Goal: Information Seeking & Learning: Learn about a topic

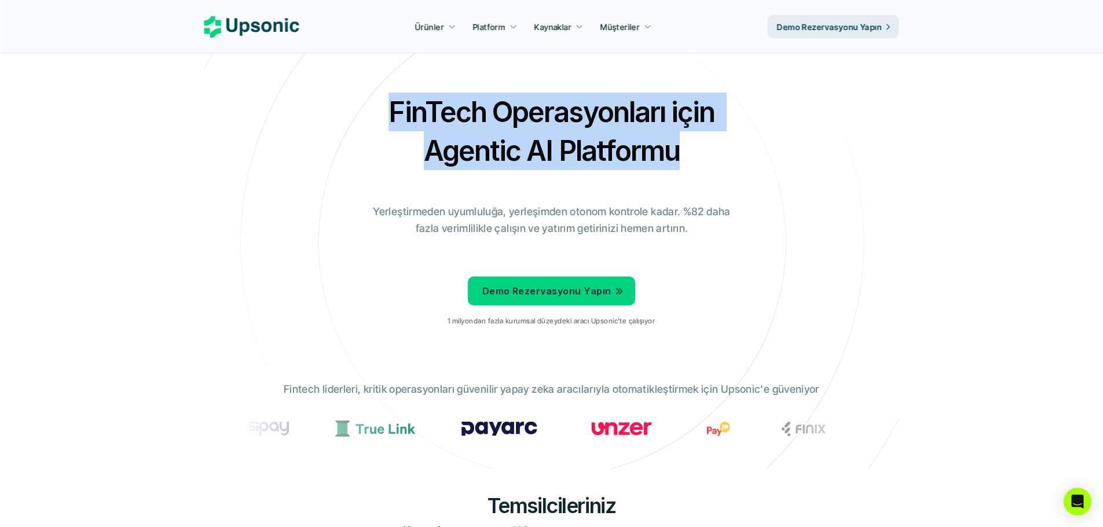
drag, startPoint x: 390, startPoint y: 112, endPoint x: 711, endPoint y: 168, distance: 325.5
click at [711, 168] on h2 "FinTech Operasyonları için Agentic AI Platformu" at bounding box center [551, 132] width 405 height 78
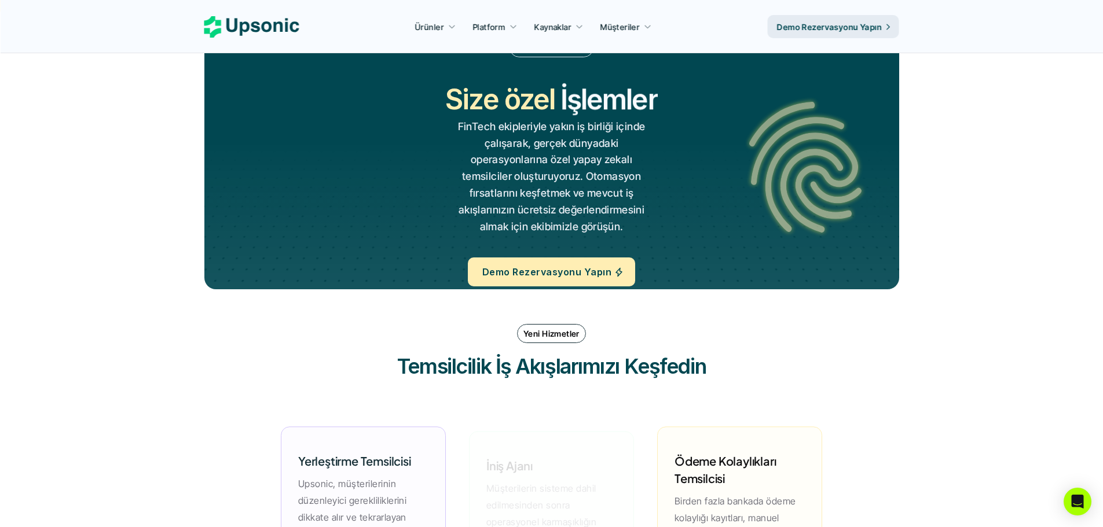
scroll to position [1621, 0]
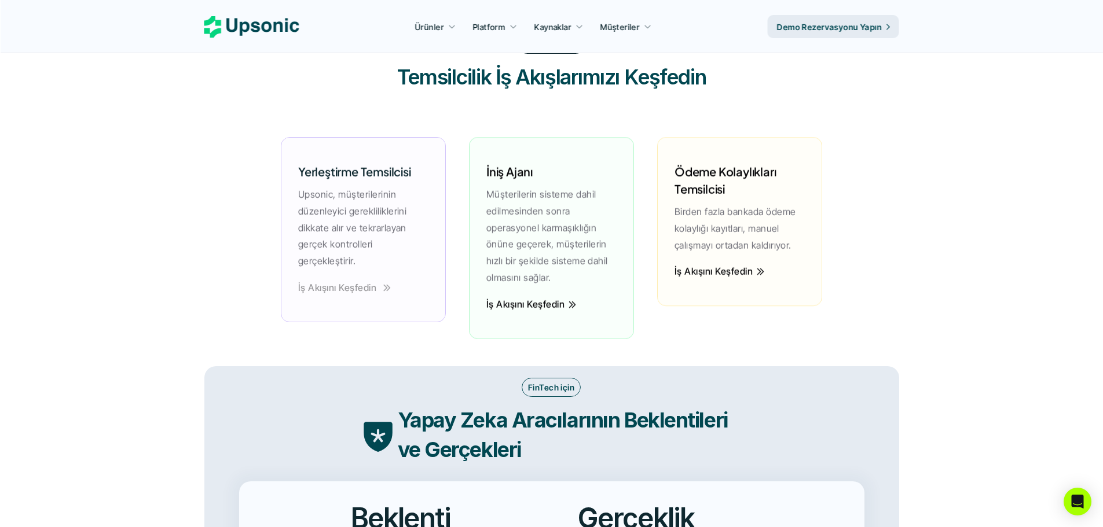
click at [385, 289] on icon at bounding box center [387, 287] width 7 height 7
click at [521, 305] on font "İş Akışını Keşfedin" at bounding box center [525, 305] width 78 height 12
click at [712, 272] on font "İş Akışını Keşfedin" at bounding box center [713, 272] width 78 height 12
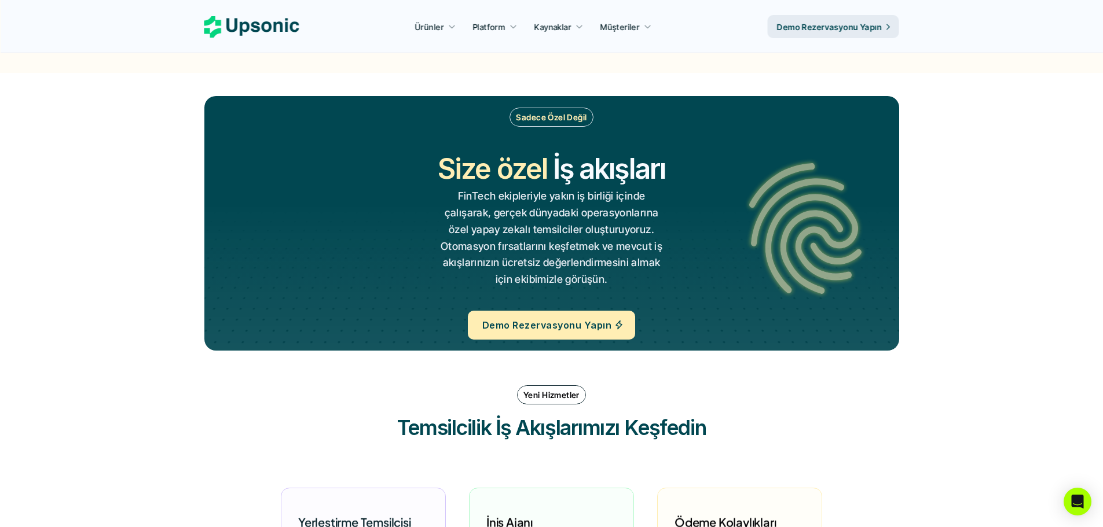
scroll to position [984, 0]
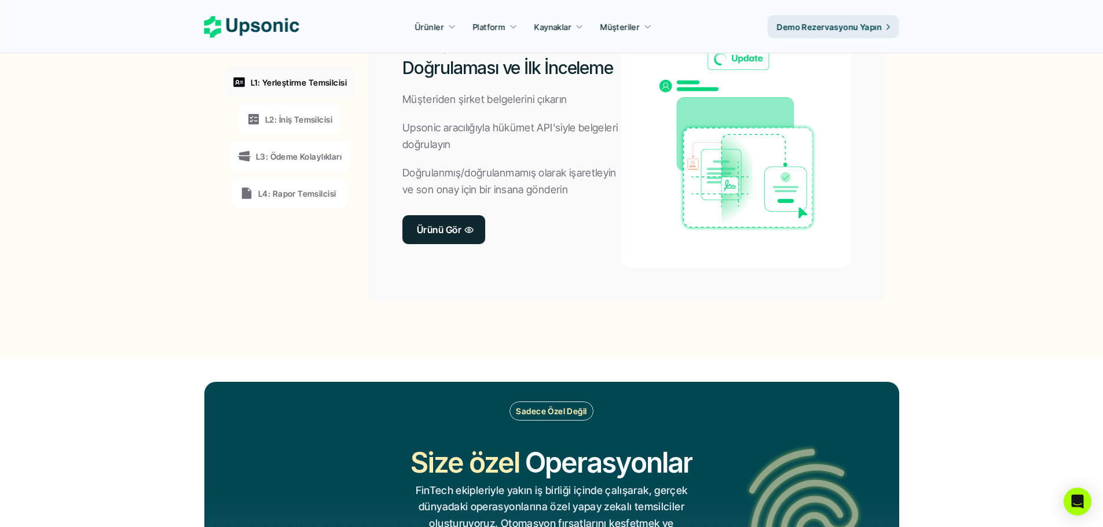
click at [444, 228] on font "Ürünü Gör" at bounding box center [439, 230] width 45 height 12
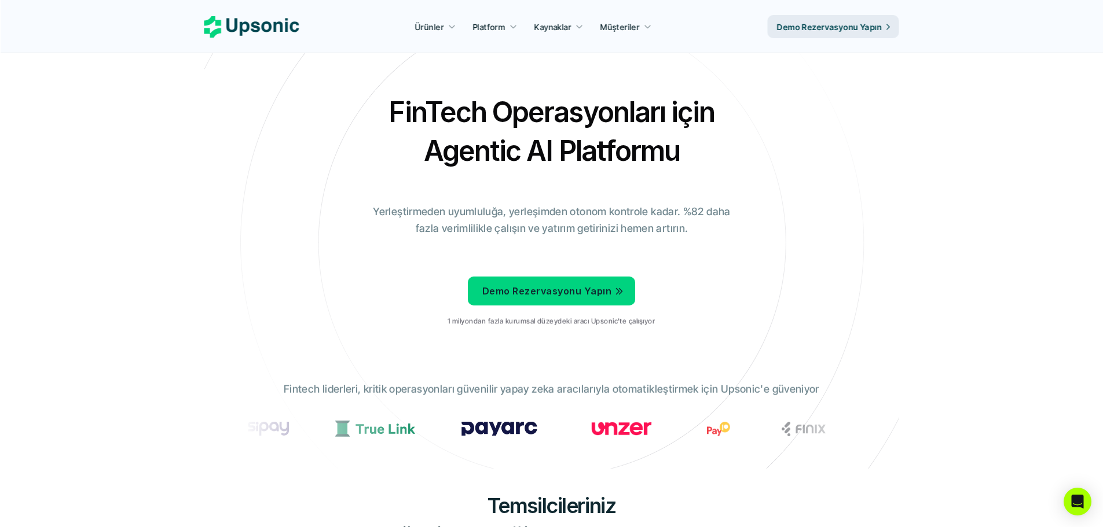
click at [577, 302] on link "Demo Rezervasyonu Yapın" at bounding box center [551, 291] width 167 height 29
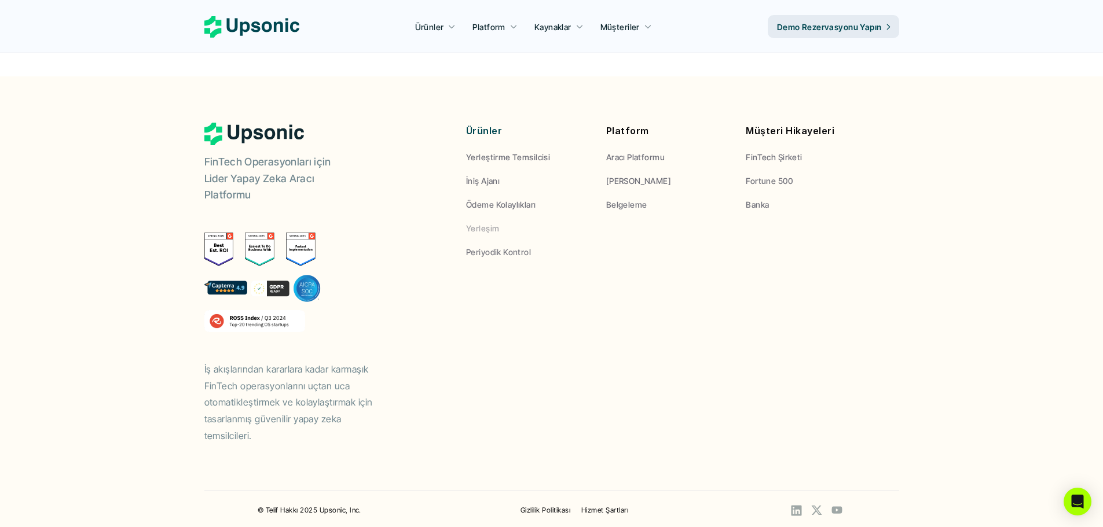
scroll to position [578, 0]
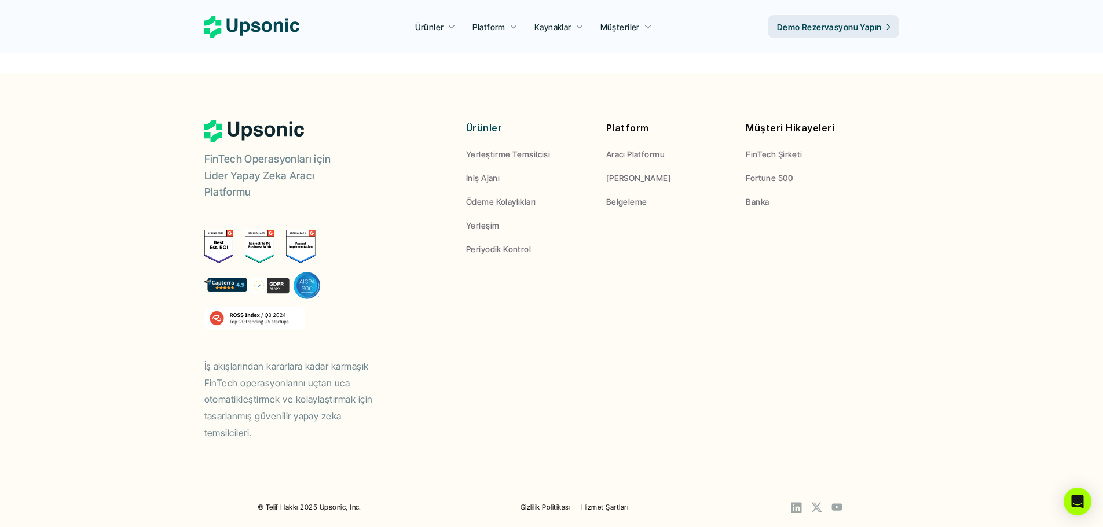
drag, startPoint x: 280, startPoint y: 430, endPoint x: 179, endPoint y: 361, distance: 122.0
click at [179, 361] on footer "FinTech Operasyonları için Lider Yapay Zeka Aracı Platformu İş akışlarından kar…" at bounding box center [551, 301] width 1103 height 454
click at [519, 152] on font "Yerleştirme Temsilcisi" at bounding box center [508, 154] width 84 height 10
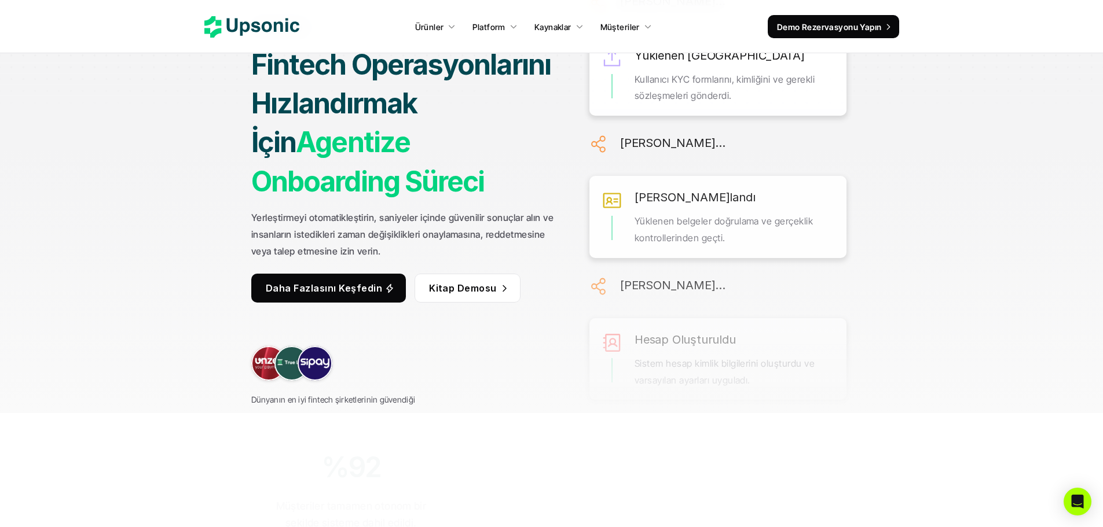
scroll to position [232, 0]
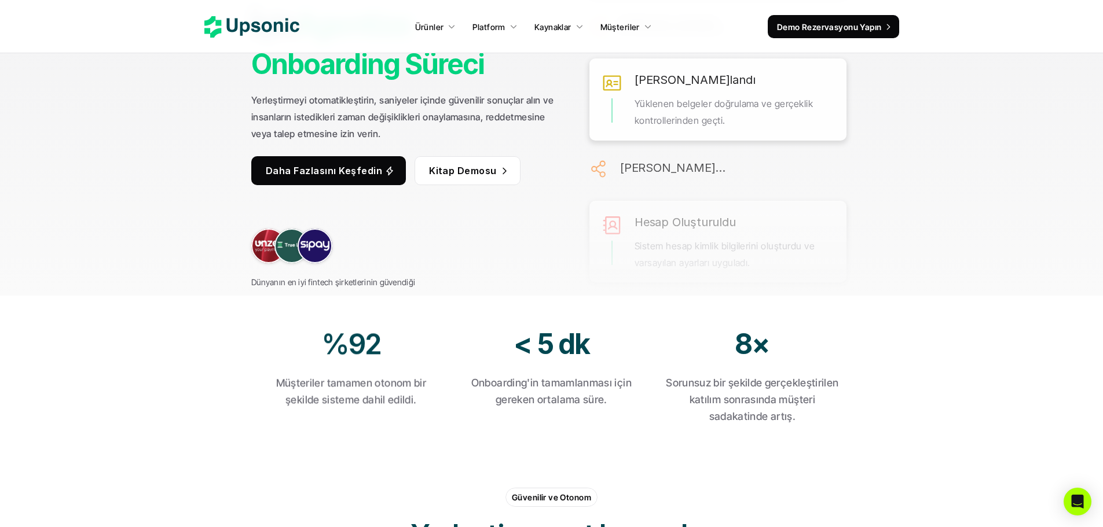
click at [789, 264] on section "Yerleştirme Hazırlığı Gerekli tüm katılım adımları yürütülmek üzere sıraya alın…" at bounding box center [718, 31] width 269 height 527
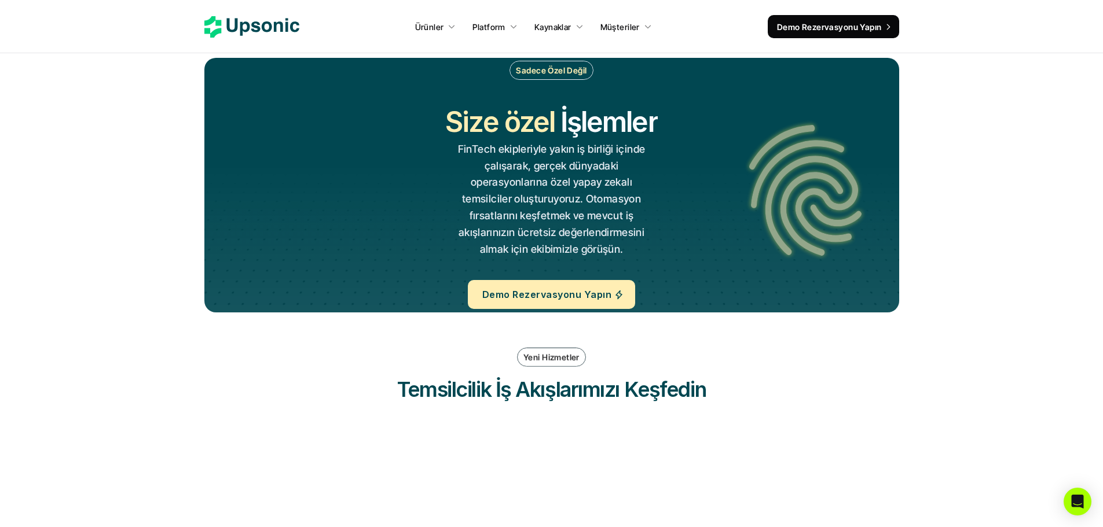
scroll to position [2489, 0]
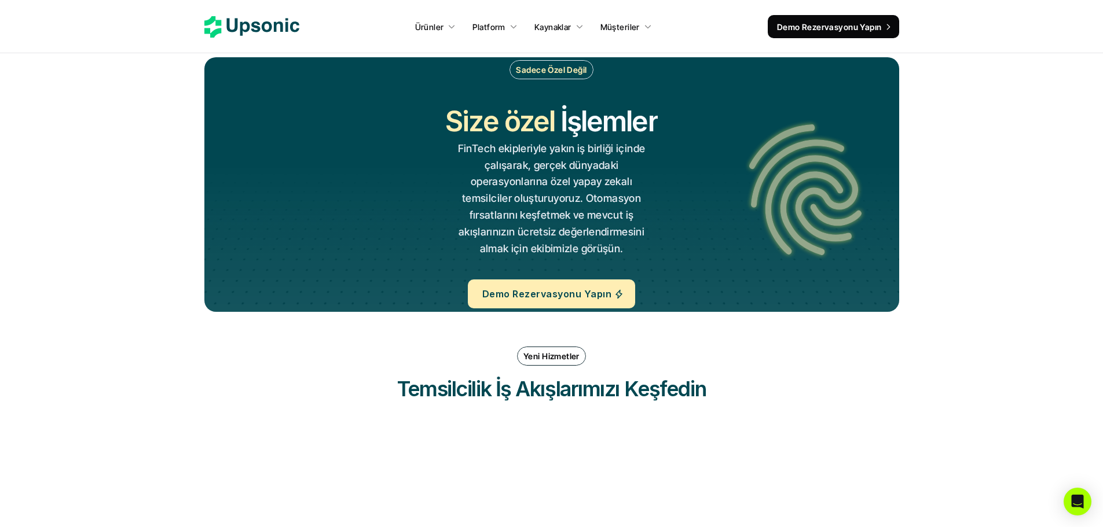
drag, startPoint x: 723, startPoint y: 388, endPoint x: 385, endPoint y: 393, distance: 338.1
click at [385, 393] on h3 "Temsilcilik İş Akışlarımızı Keşfedin" at bounding box center [551, 389] width 347 height 29
click at [531, 417] on div "Yeni Hizmetler Temsilcilik İş Akışlarımızı Keşfedin Periyodik Kontrol Ajanı Per…" at bounding box center [551, 505] width 695 height 340
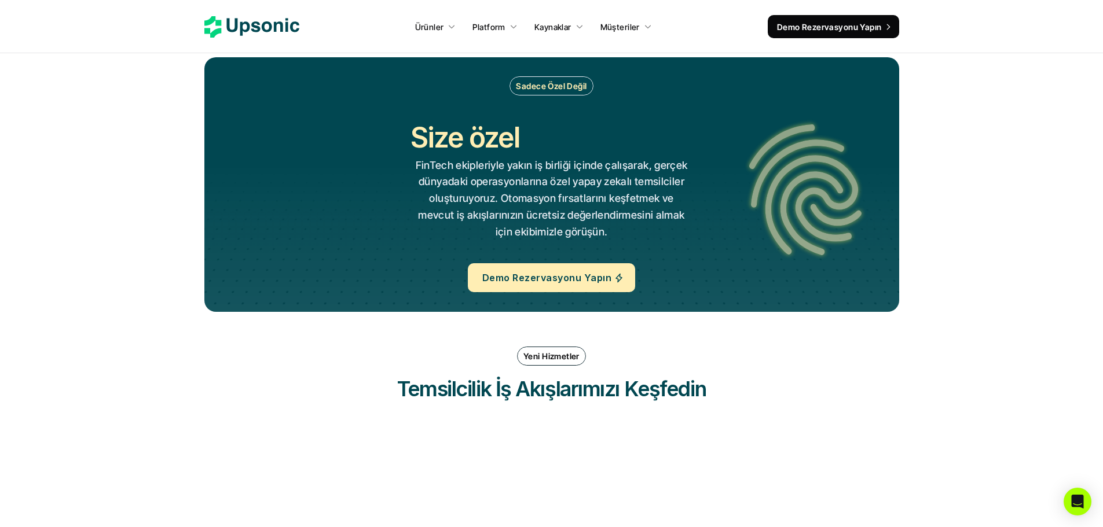
drag, startPoint x: 496, startPoint y: 393, endPoint x: 509, endPoint y: 397, distance: 13.4
click at [509, 397] on font "Temsilcilik İş Akışlarımızı Keşfedin" at bounding box center [551, 388] width 309 height 25
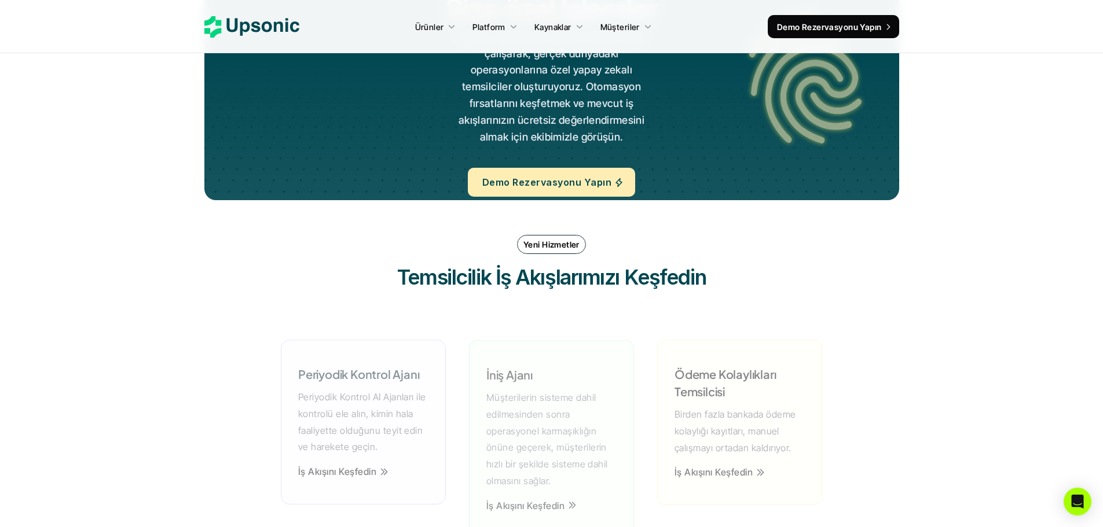
scroll to position [2663, 0]
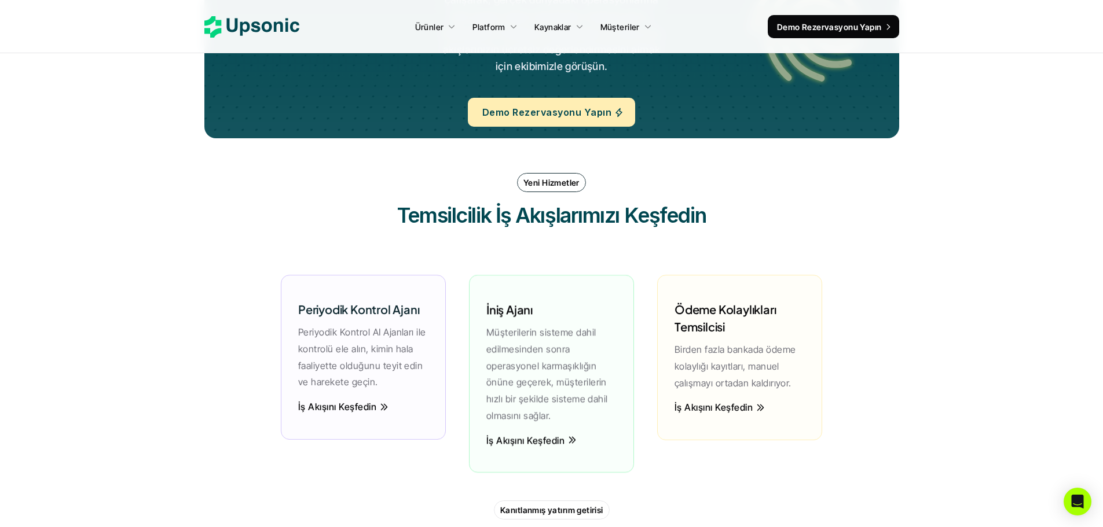
click at [994, 164] on section "Sadece Özel Değil Size özel İş akışları Operasyonlar İşlemler İş akışları FinTe…" at bounding box center [551, 180] width 1103 height 641
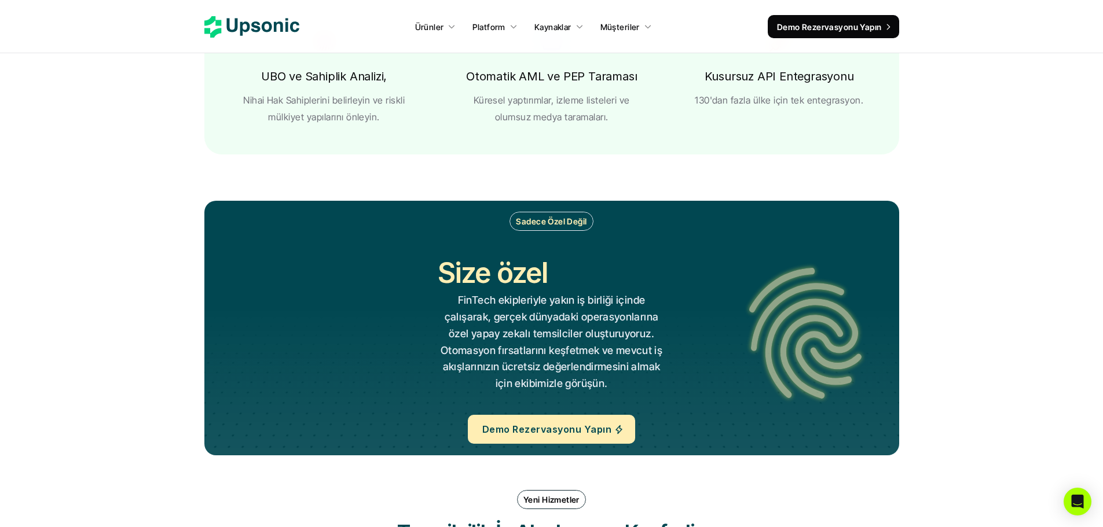
scroll to position [2721, 0]
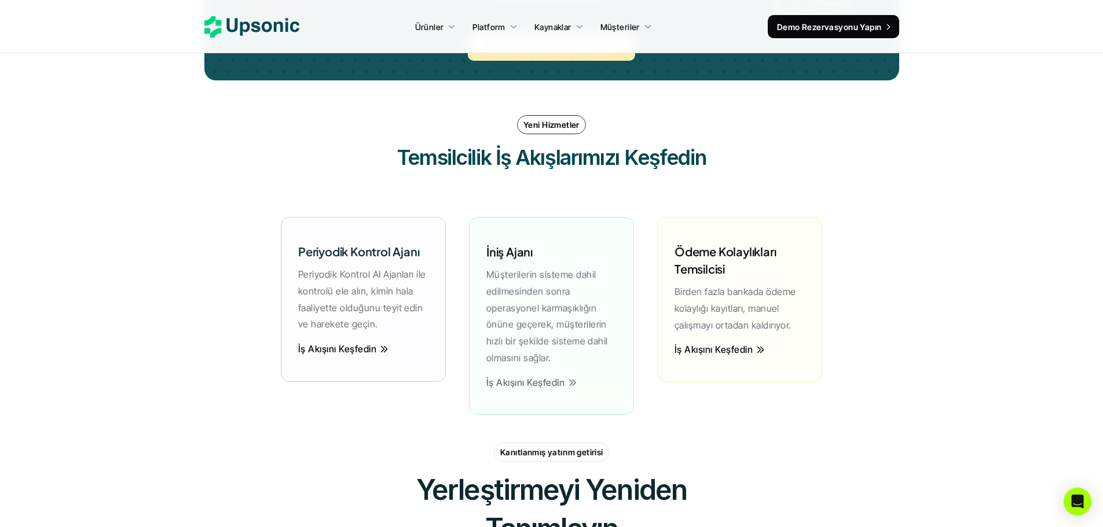
click at [724, 348] on font "İş Akışını Keşfedin" at bounding box center [713, 350] width 78 height 12
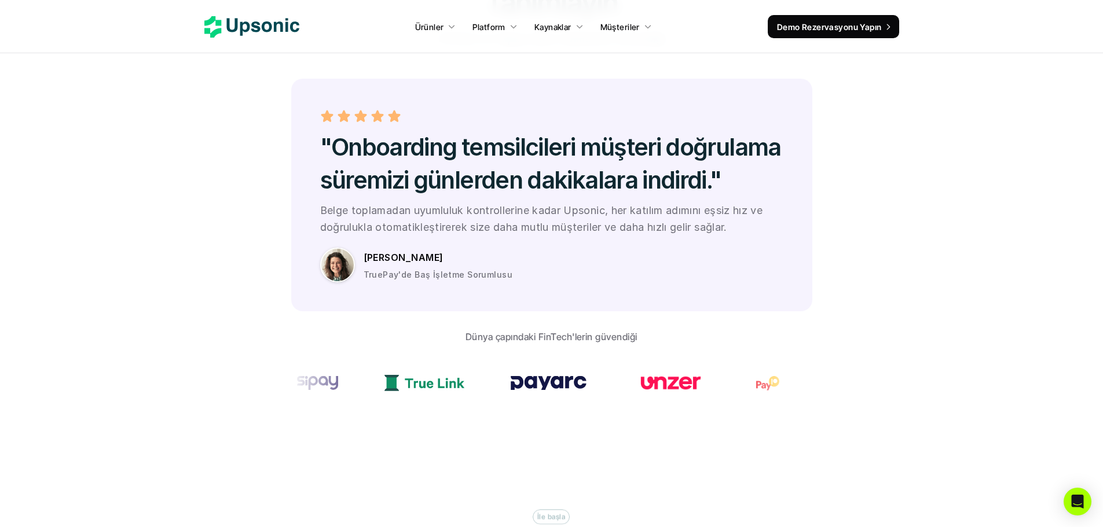
scroll to position [3358, 0]
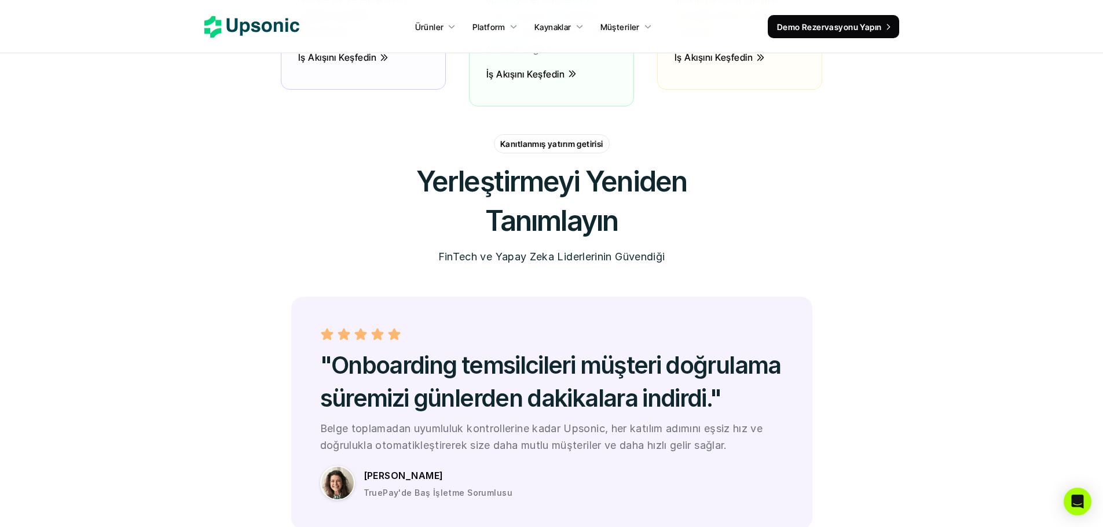
scroll to position [2895, 0]
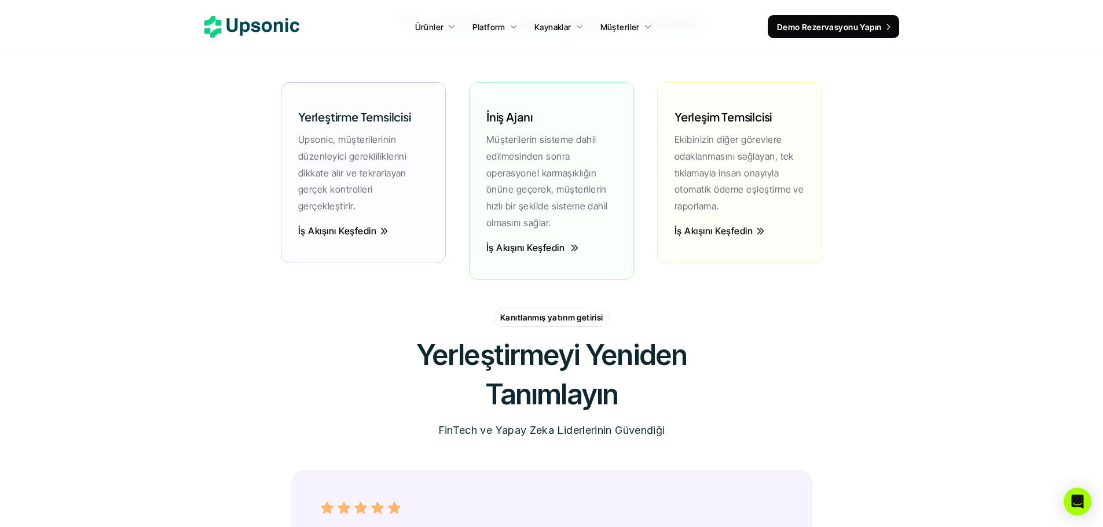
click at [542, 242] on font "İş Akışını Keşfedin" at bounding box center [525, 248] width 78 height 12
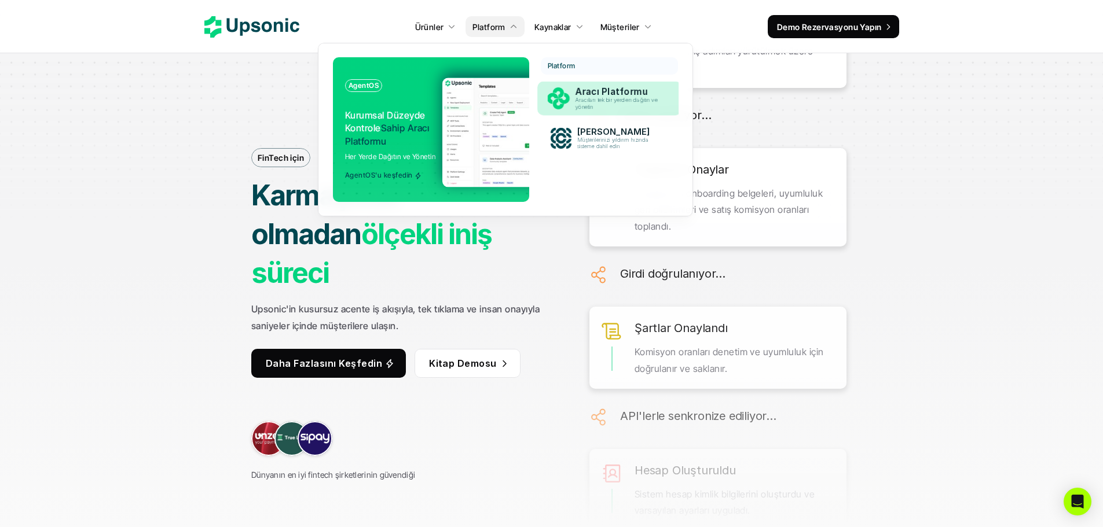
click at [604, 97] on font "Aracıları tek bir yerden dağıtın ve yönetin" at bounding box center [617, 103] width 84 height 13
click at [621, 124] on div "Aracı Çerçevesi Müşterilerinizi yıldırım hızında sisteme dahil edin" at bounding box center [620, 138] width 98 height 28
click at [622, 103] on font "Aracıları tek bir yerden dağıtın ve yönetin" at bounding box center [616, 103] width 81 height 13
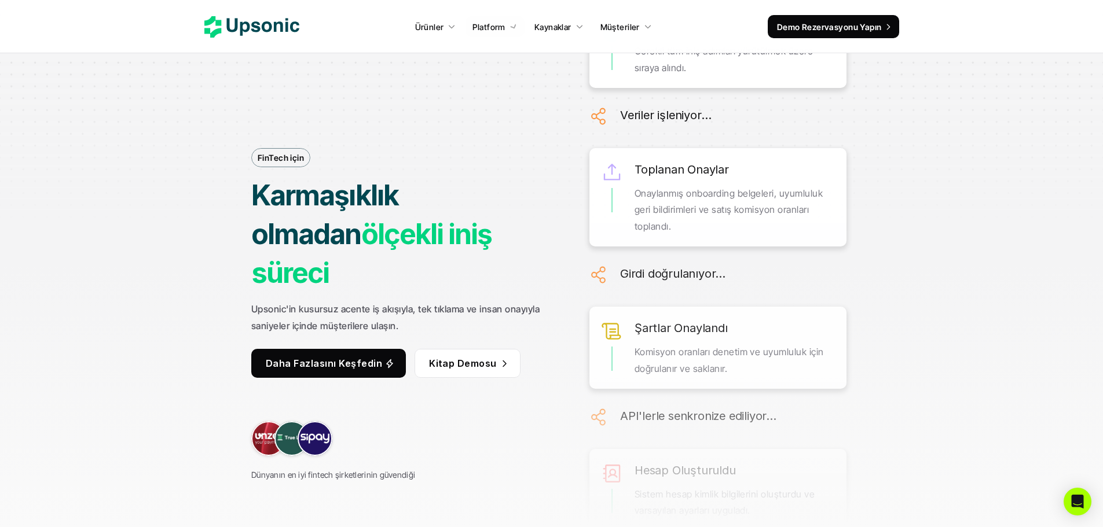
click at [904, 208] on div "FinTech için Karmaşıklık olmadan ölçekli iniş süreci Upsonic'in kusursuz acente…" at bounding box center [552, 263] width 868 height 527
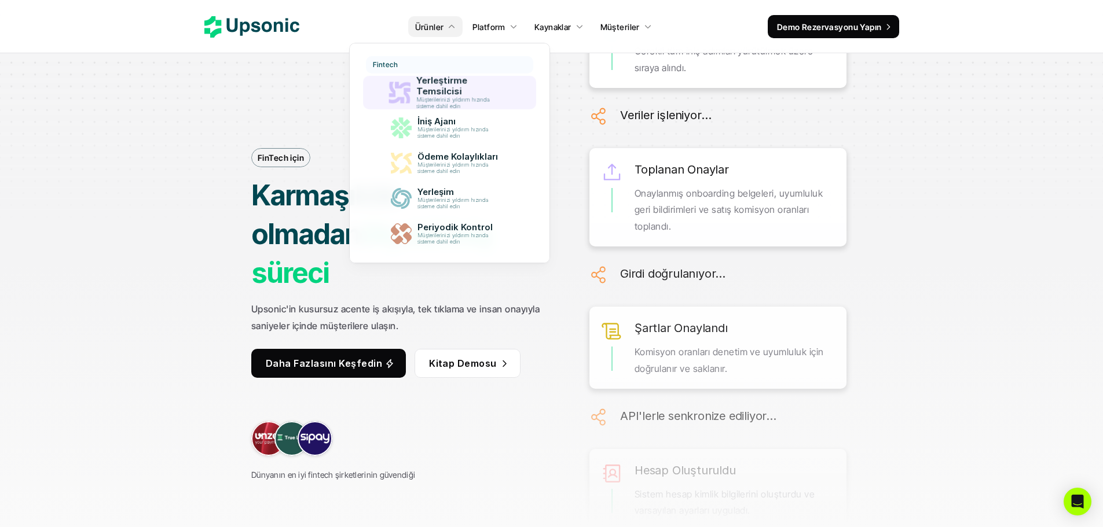
click at [430, 90] on font "Yerleştirme Temsilcisi" at bounding box center [442, 86] width 53 height 22
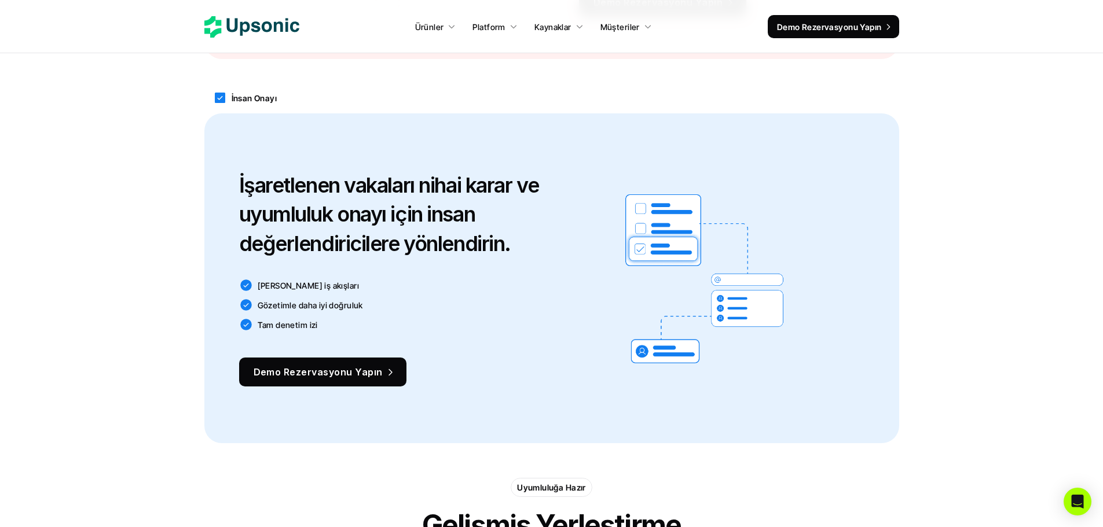
scroll to position [1621, 0]
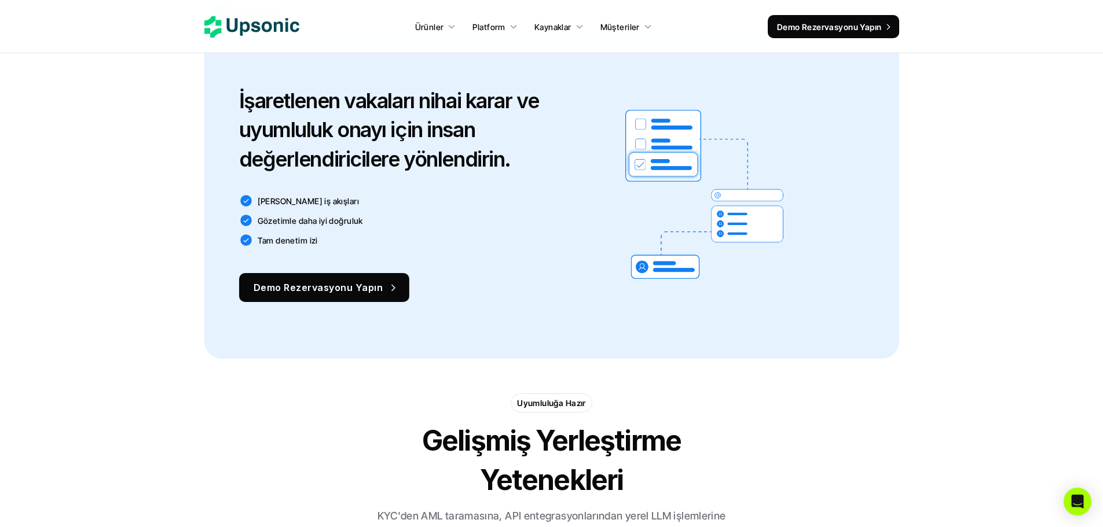
drag, startPoint x: 366, startPoint y: 288, endPoint x: 409, endPoint y: 296, distance: 43.1
click at [366, 288] on font "Demo Rezervasyonu Yapın" at bounding box center [318, 288] width 129 height 12
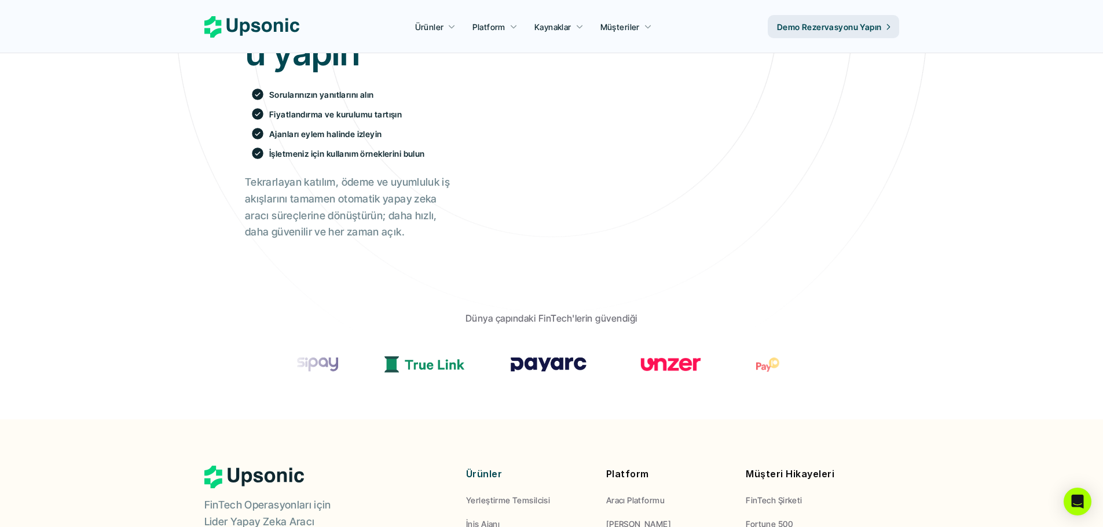
scroll to position [463, 0]
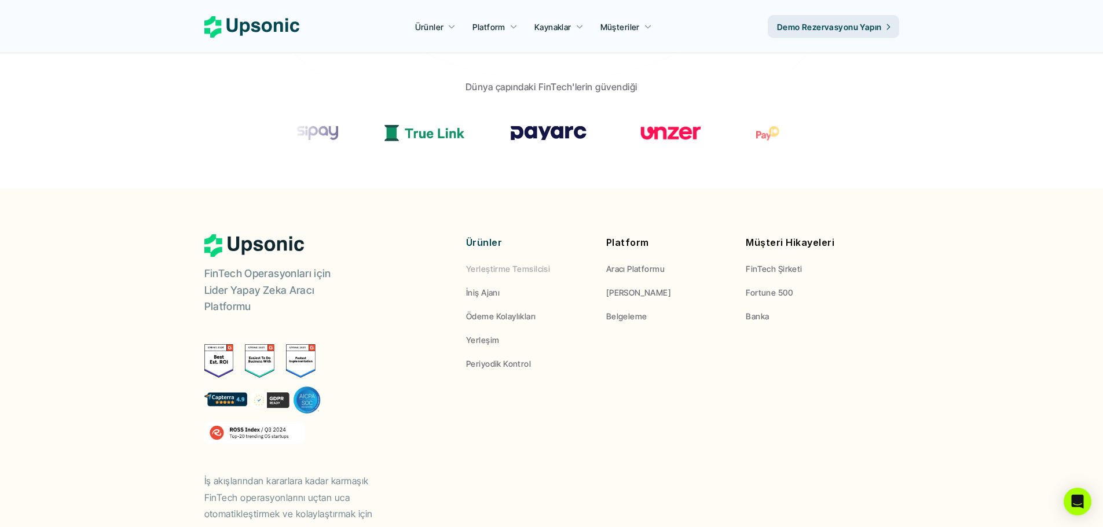
click at [505, 267] on font "Yerleştirme Temsilcisi" at bounding box center [508, 269] width 84 height 10
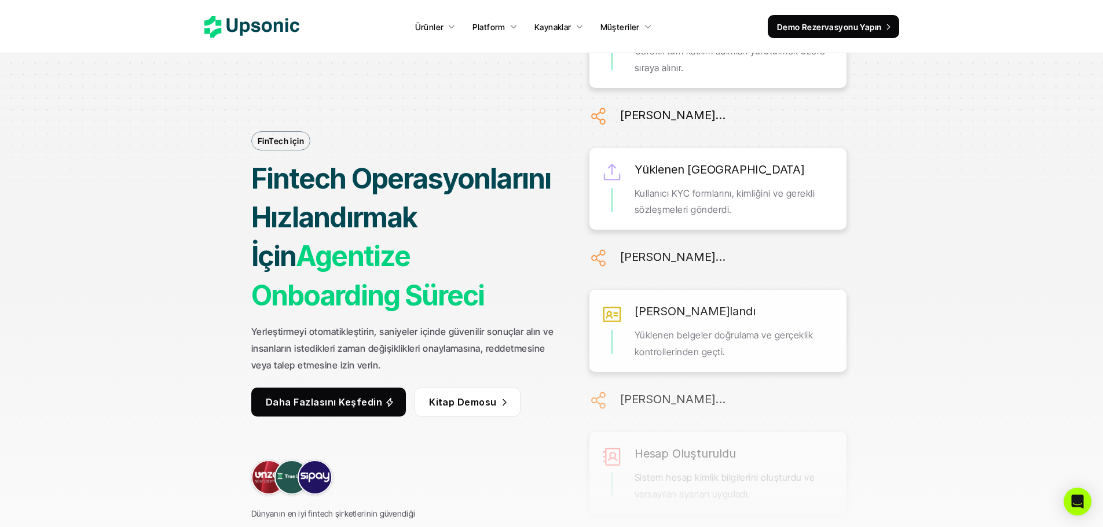
drag, startPoint x: 253, startPoint y: 177, endPoint x: 508, endPoint y: 230, distance: 260.2
click at [508, 230] on h1 "Fintech Operasyonlarını Hızlandırmak İçin Agentize Onboarding Süreci" at bounding box center [403, 237] width 305 height 156
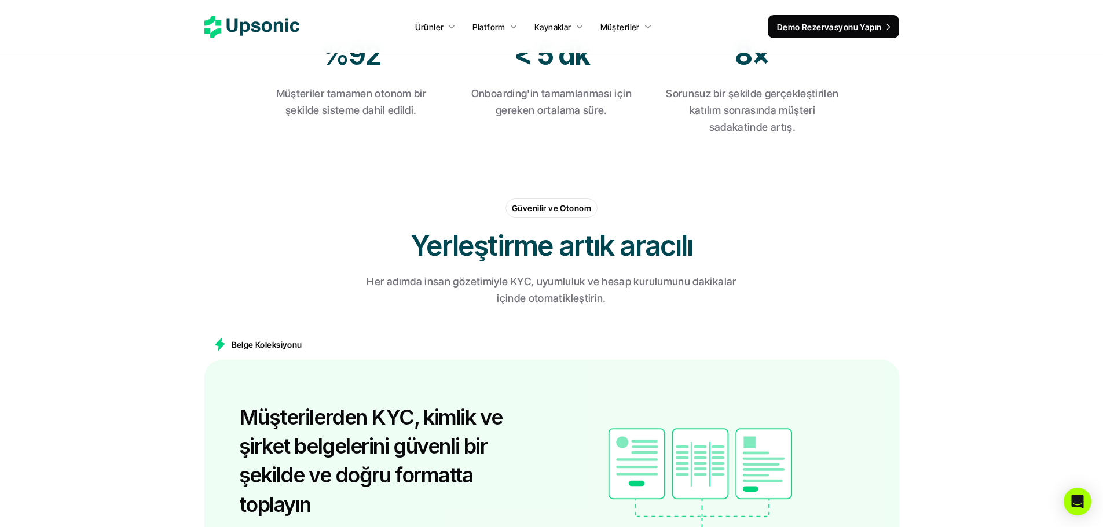
scroll to position [753, 0]
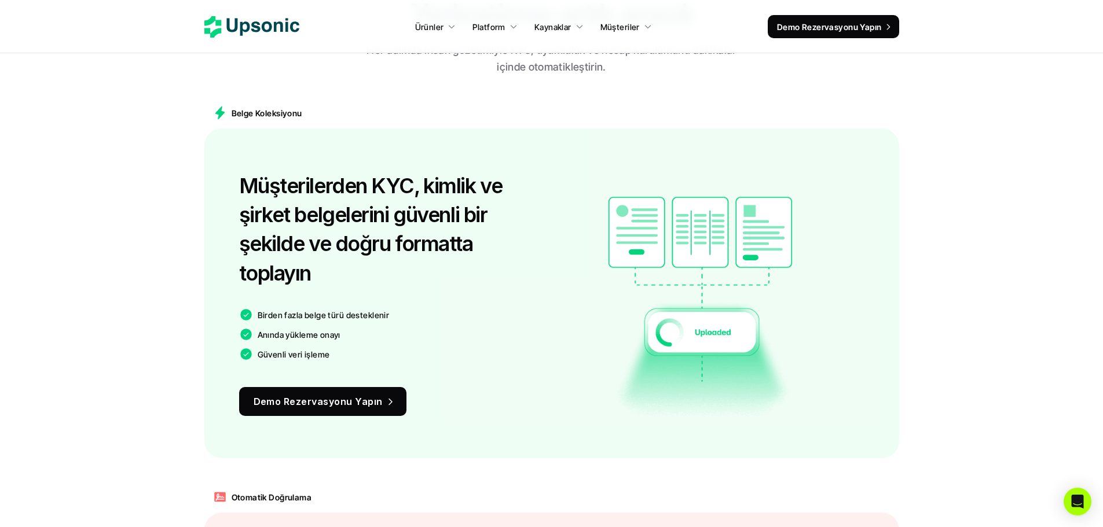
click at [559, 140] on div "Müşterilerden KYC, kimlik ve şirket belgelerini güvenli bir şekilde ve doğru fo…" at bounding box center [551, 294] width 695 height 330
